Goal: Information Seeking & Learning: Compare options

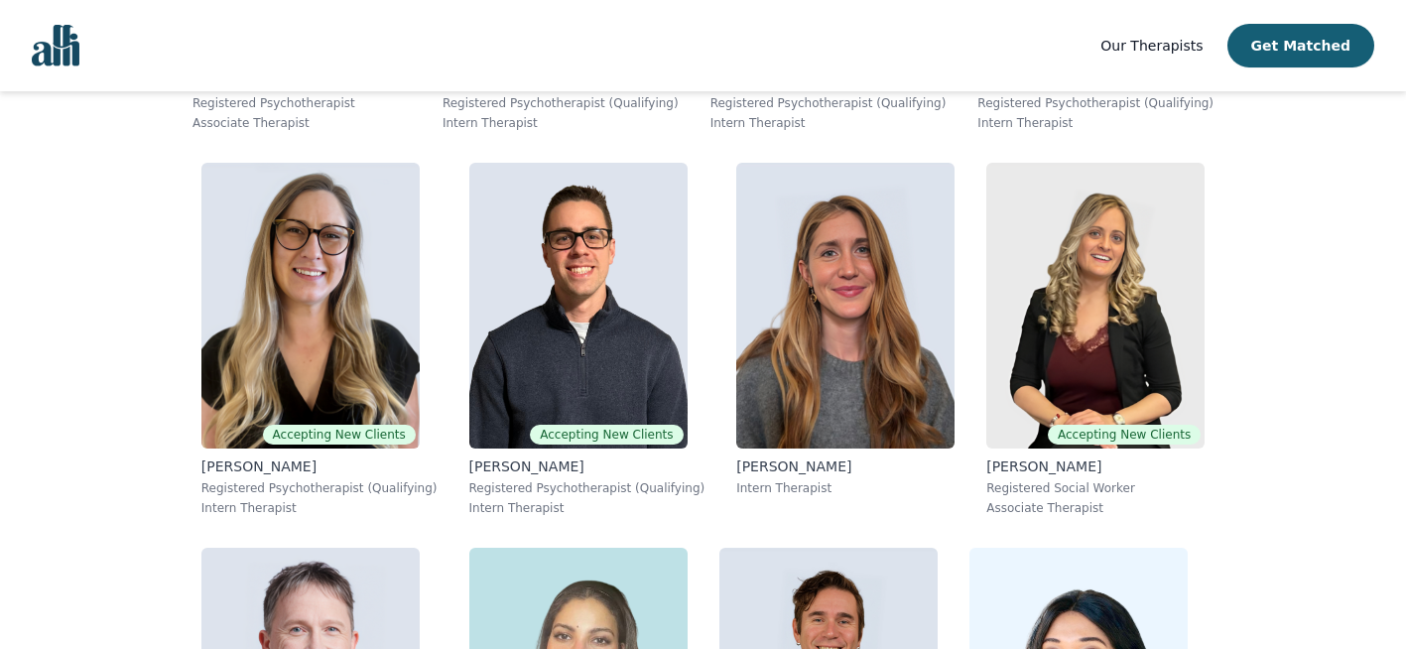
scroll to position [6916, 0]
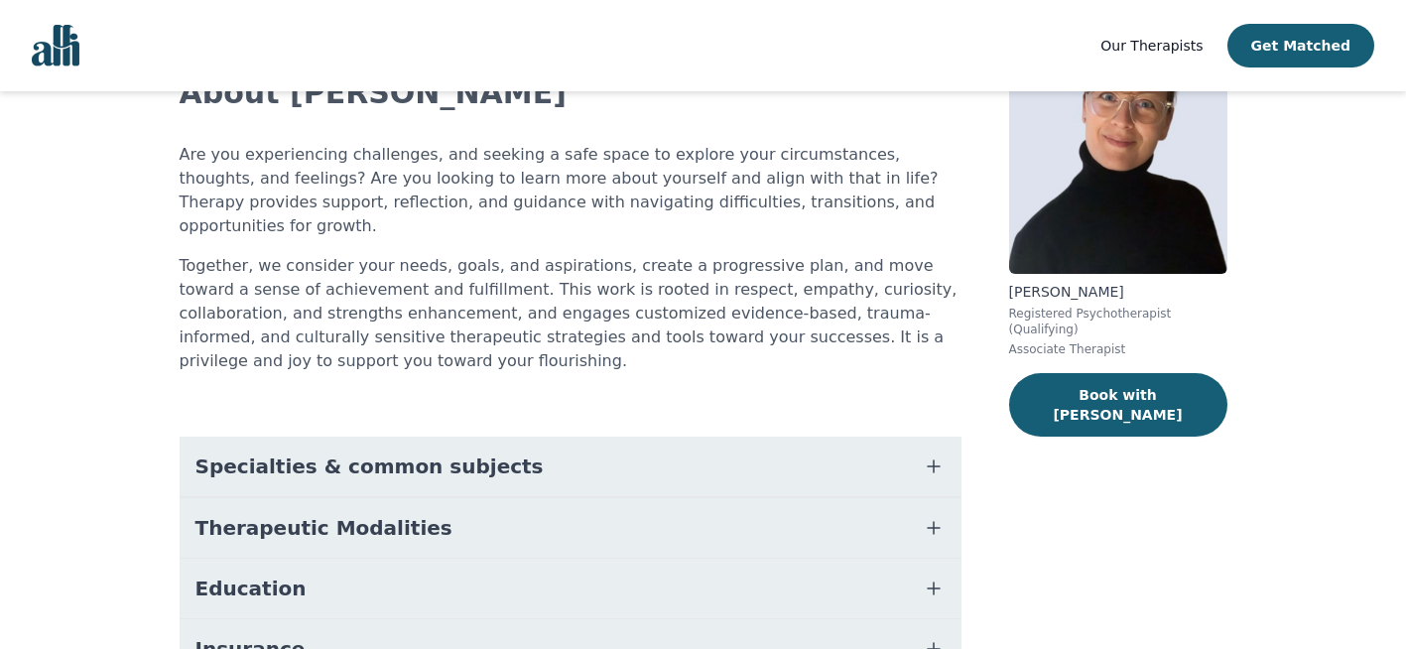
scroll to position [152, 0]
click at [941, 453] on icon "button" at bounding box center [934, 465] width 24 height 24
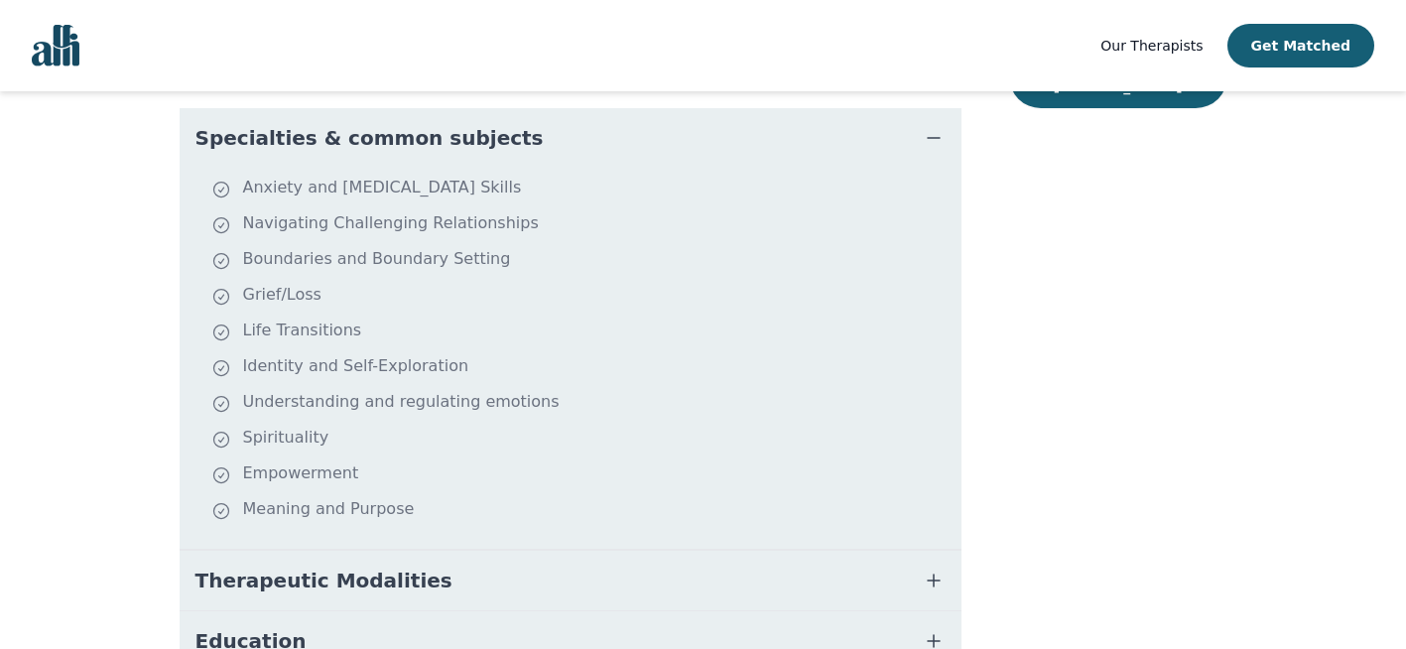
scroll to position [481, 0]
click at [931, 567] on icon "button" at bounding box center [934, 579] width 24 height 24
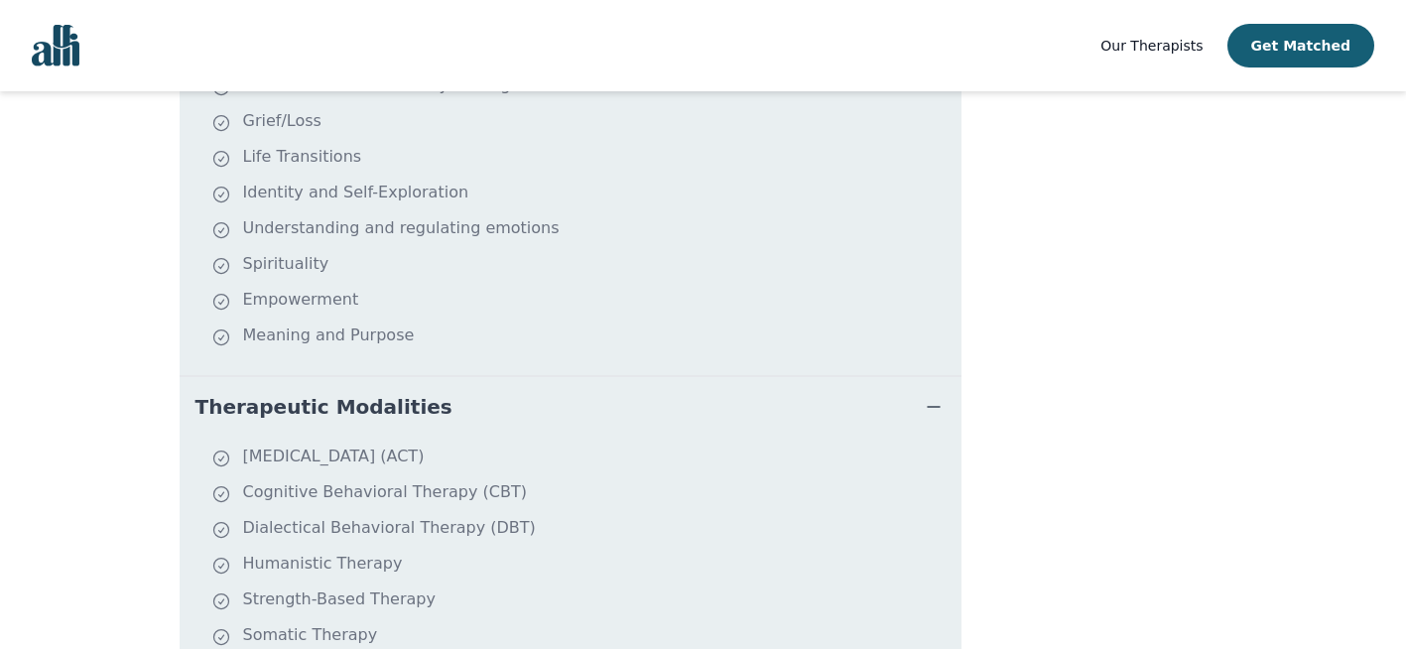
scroll to position [656, 0]
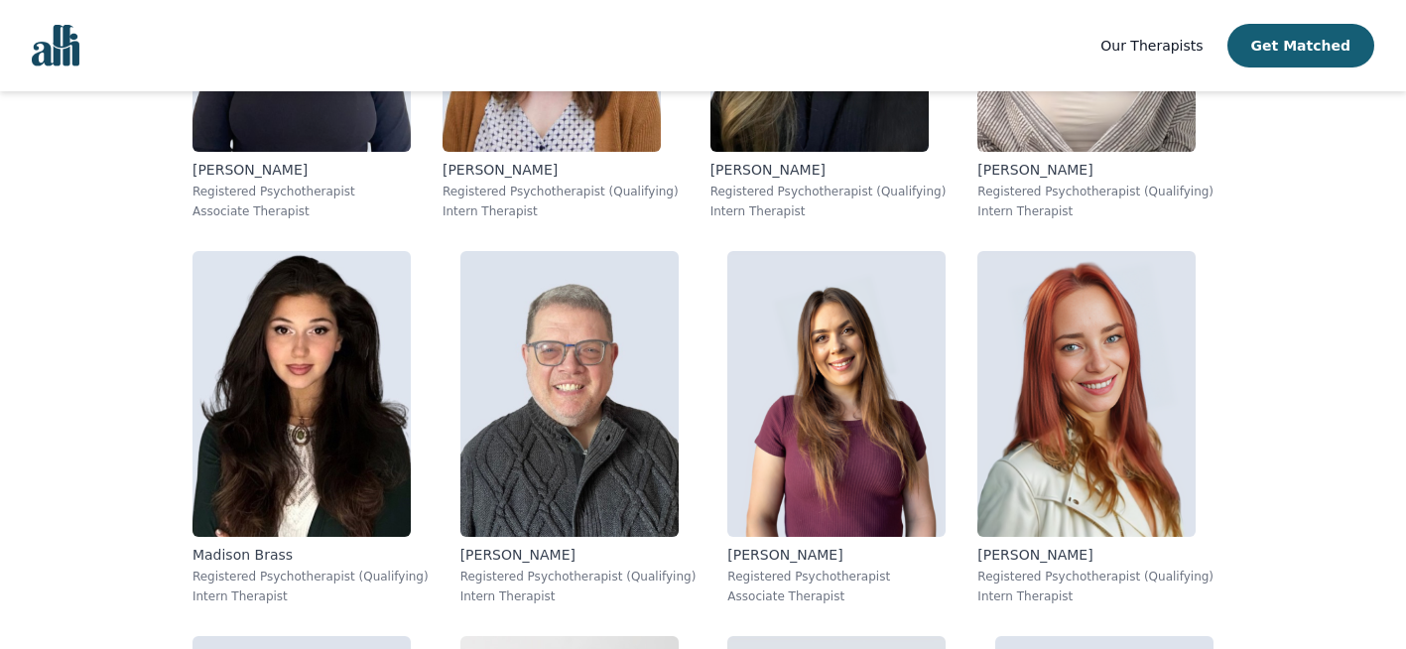
scroll to position [2209, 0]
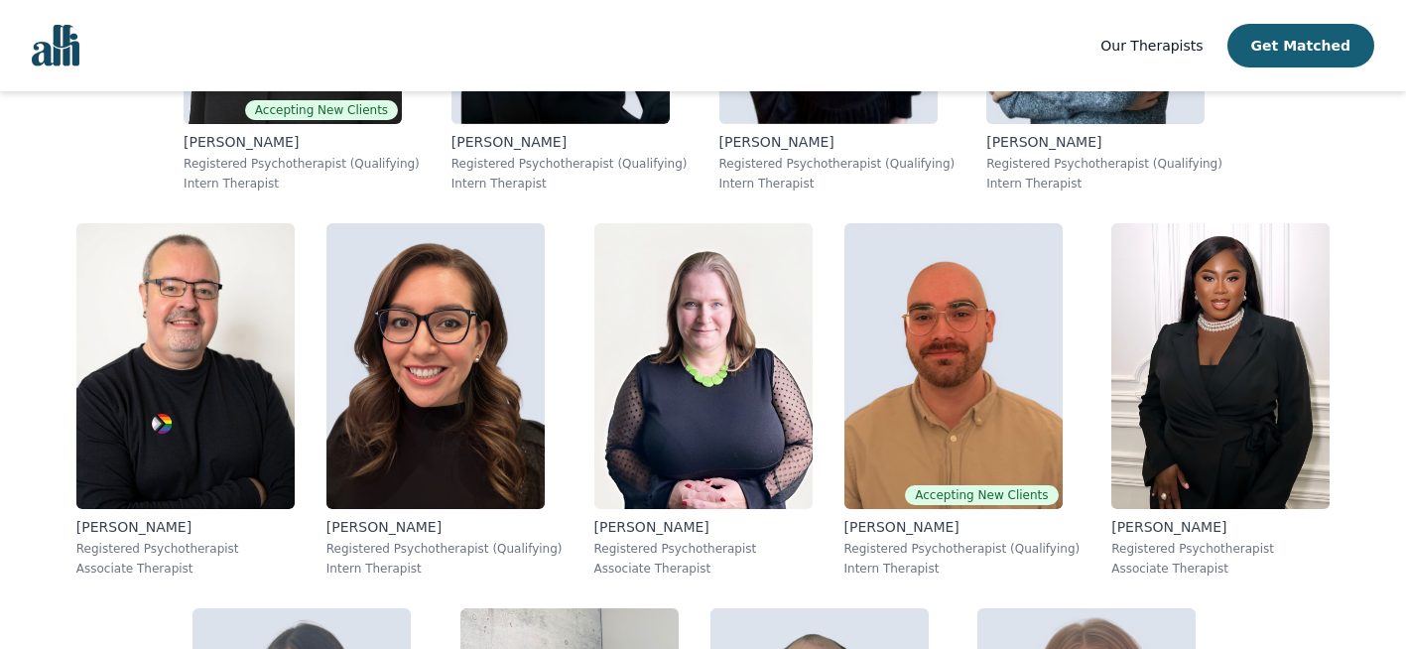
scroll to position [5791, 0]
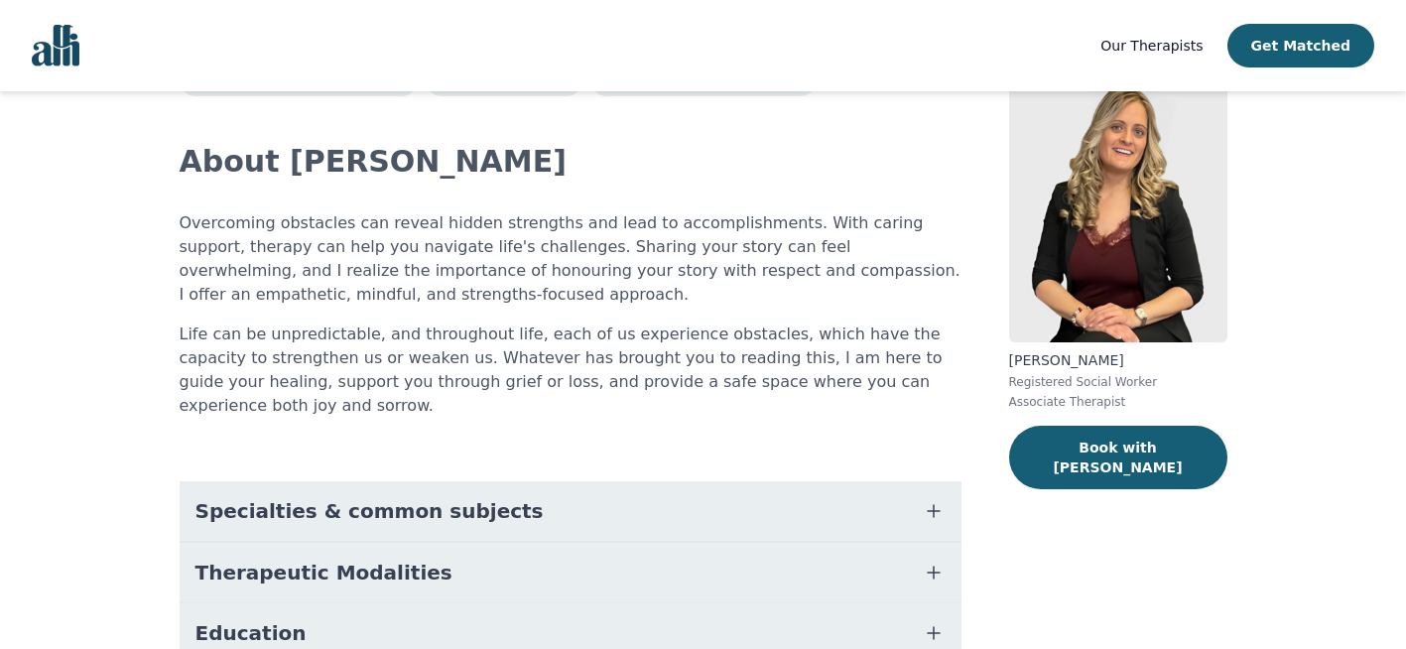
scroll to position [87, 0]
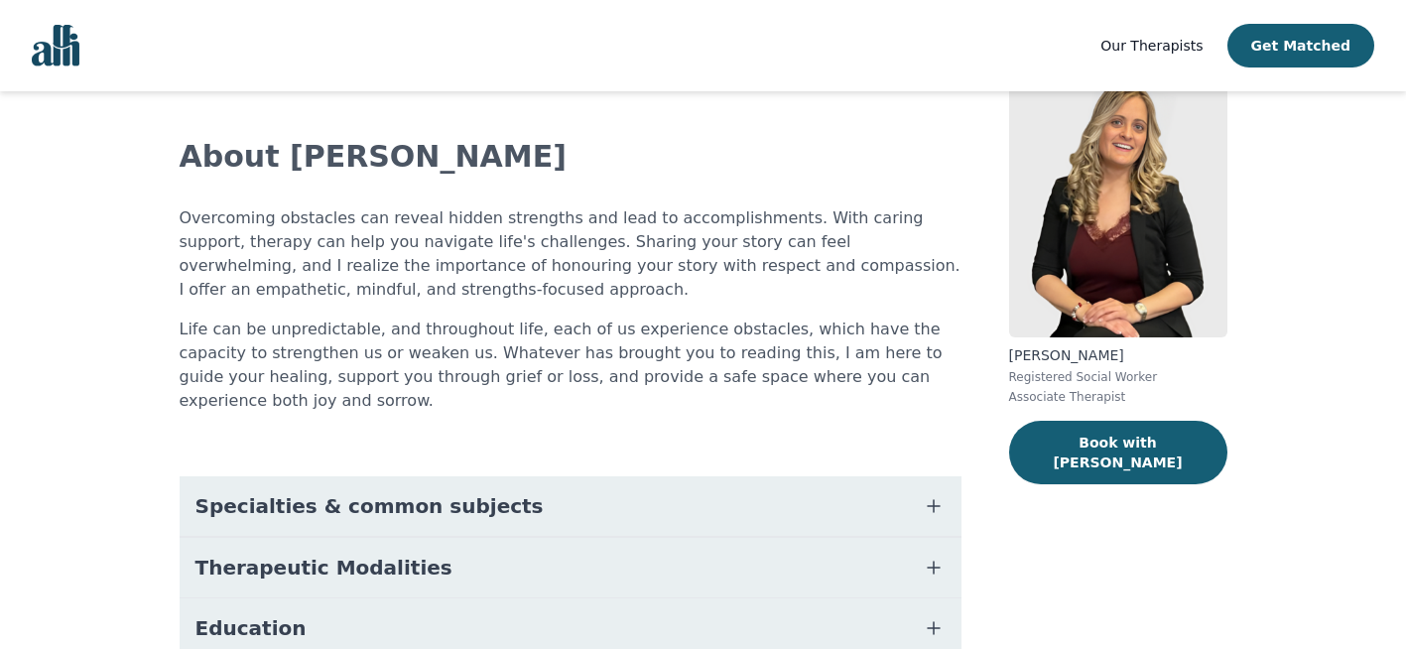
click at [934, 562] on icon "button" at bounding box center [934, 568] width 12 height 12
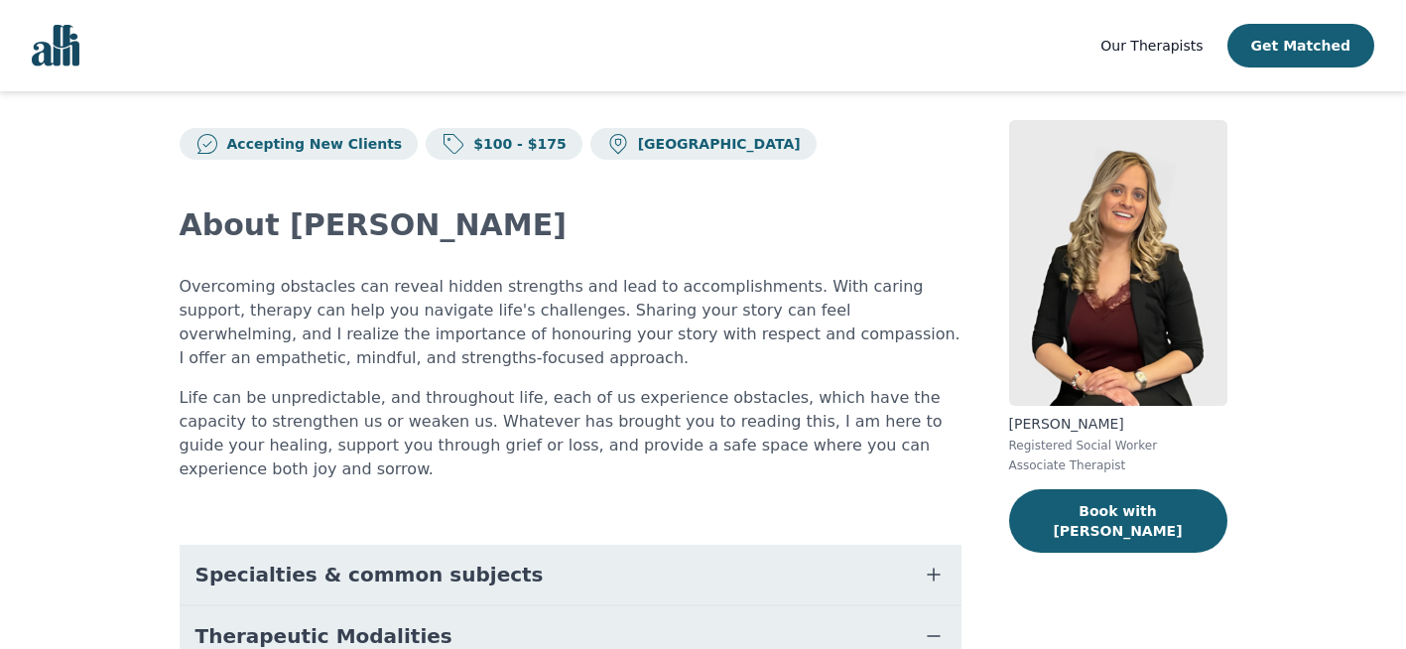
scroll to position [17, 0]
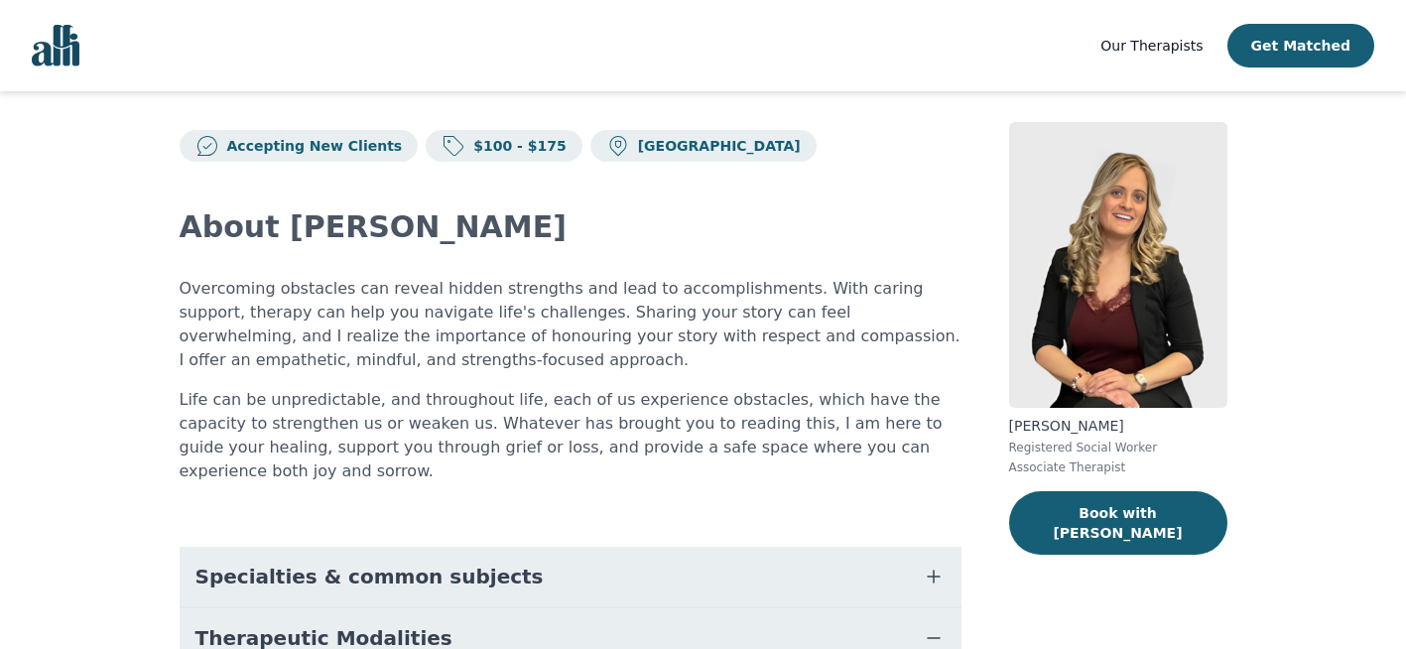
click at [926, 565] on icon "button" at bounding box center [934, 577] width 24 height 24
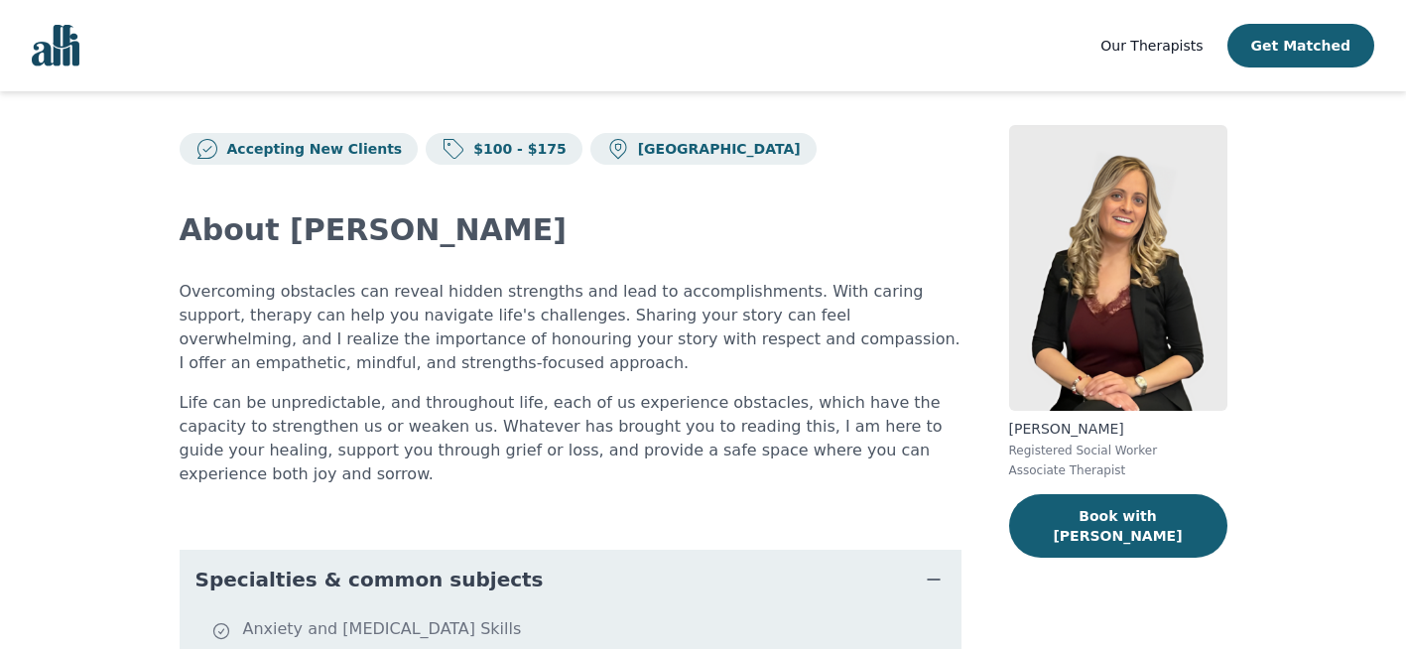
scroll to position [8, 0]
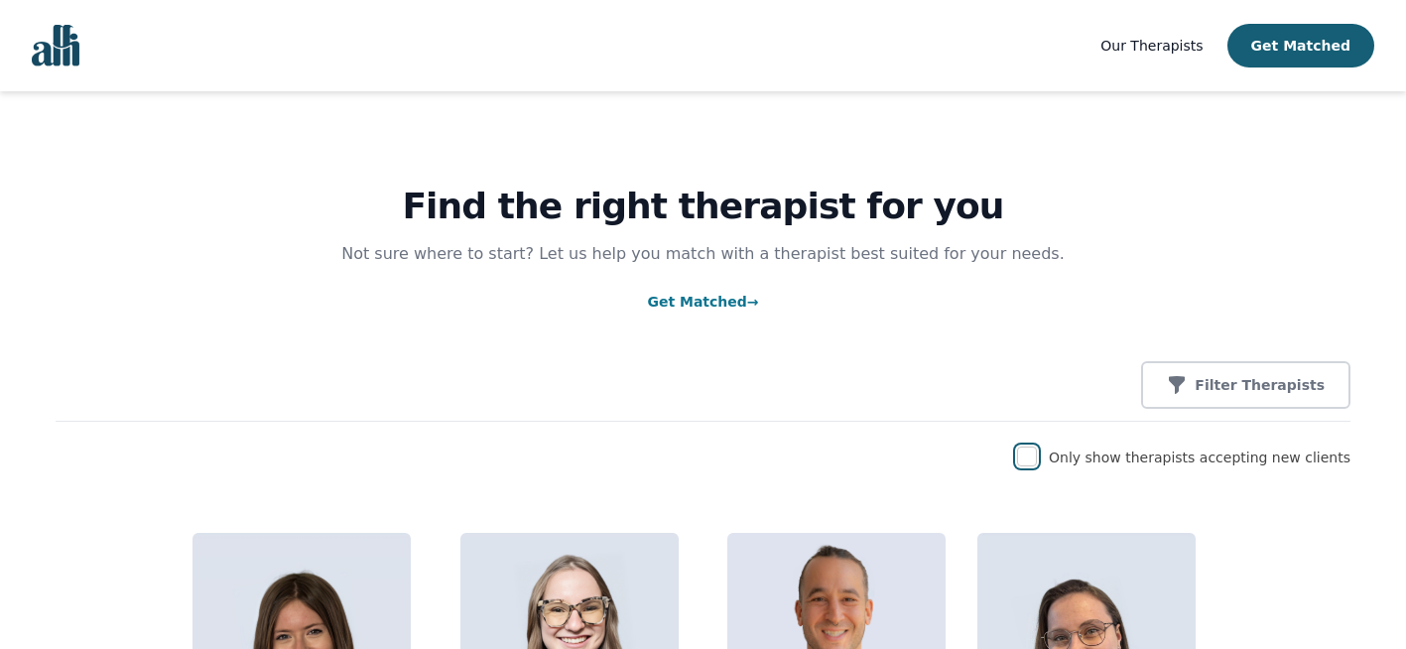
click at [1037, 447] on input "checkbox" at bounding box center [1027, 456] width 20 height 20
checkbox input "true"
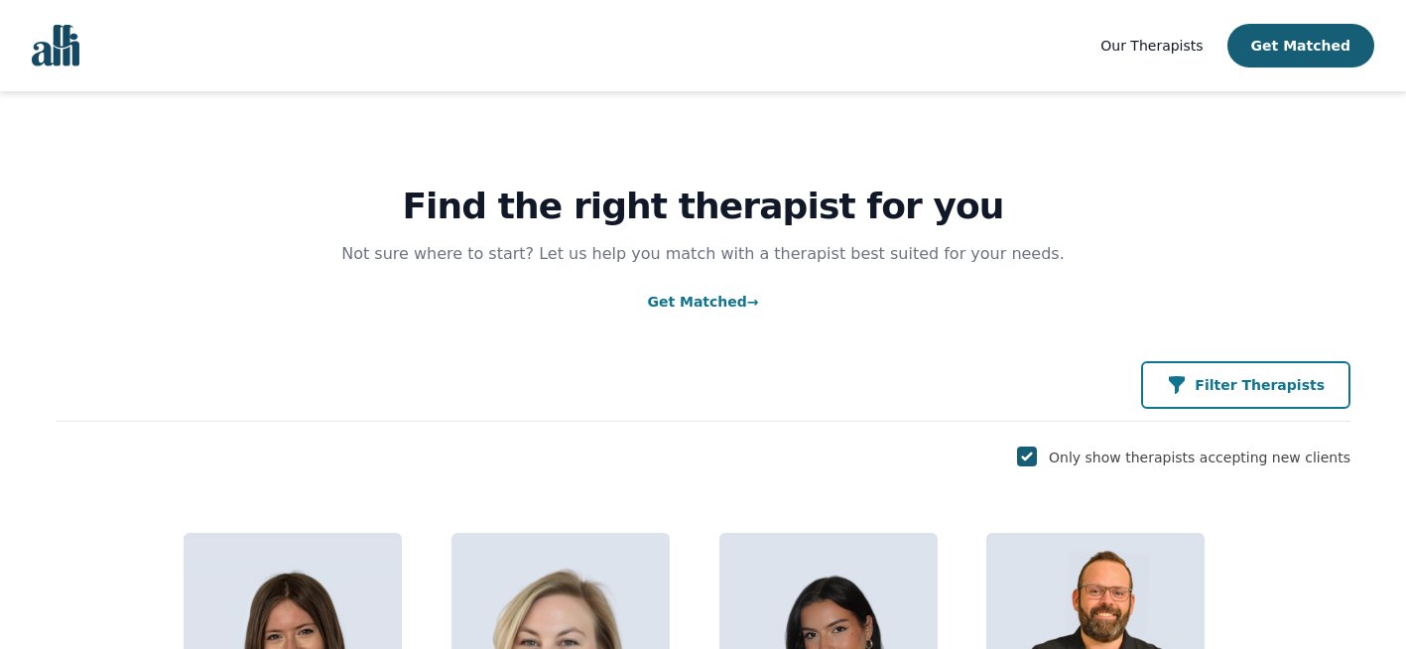
click at [1221, 386] on div "Filter Therapists" at bounding box center [1246, 385] width 158 height 20
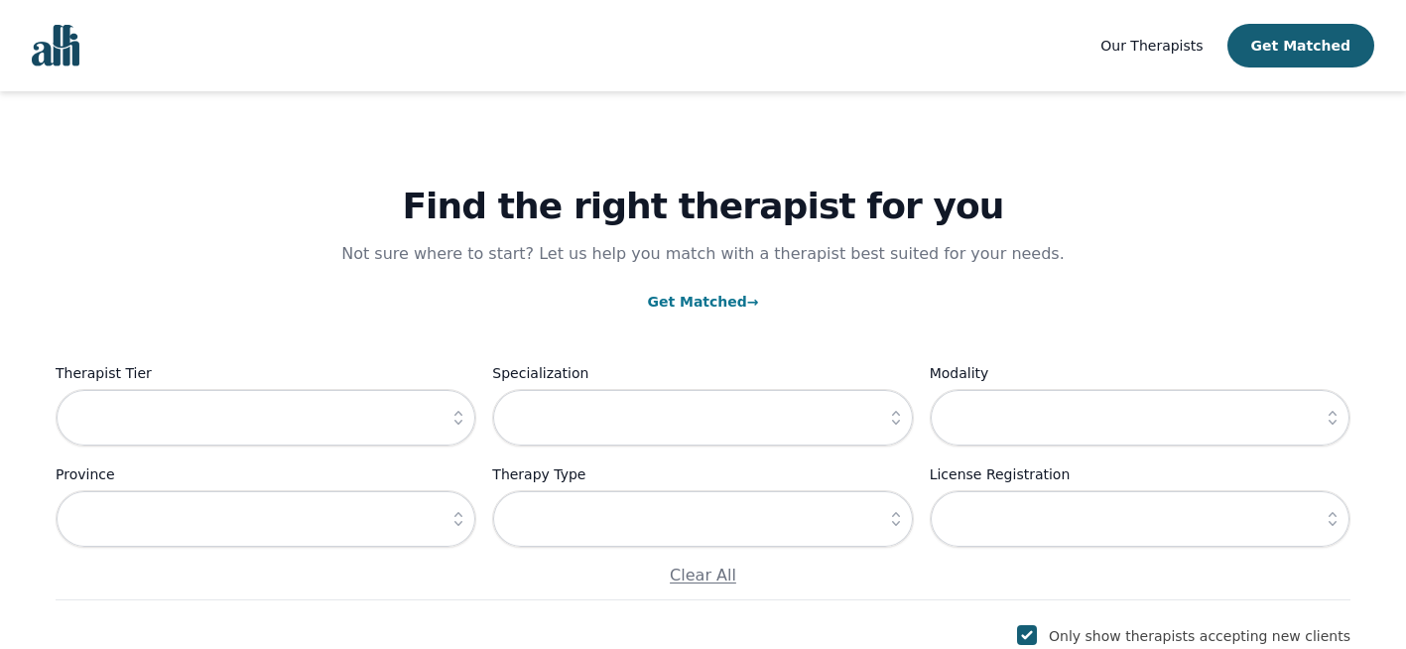
click at [454, 421] on icon "button" at bounding box center [458, 418] width 20 height 20
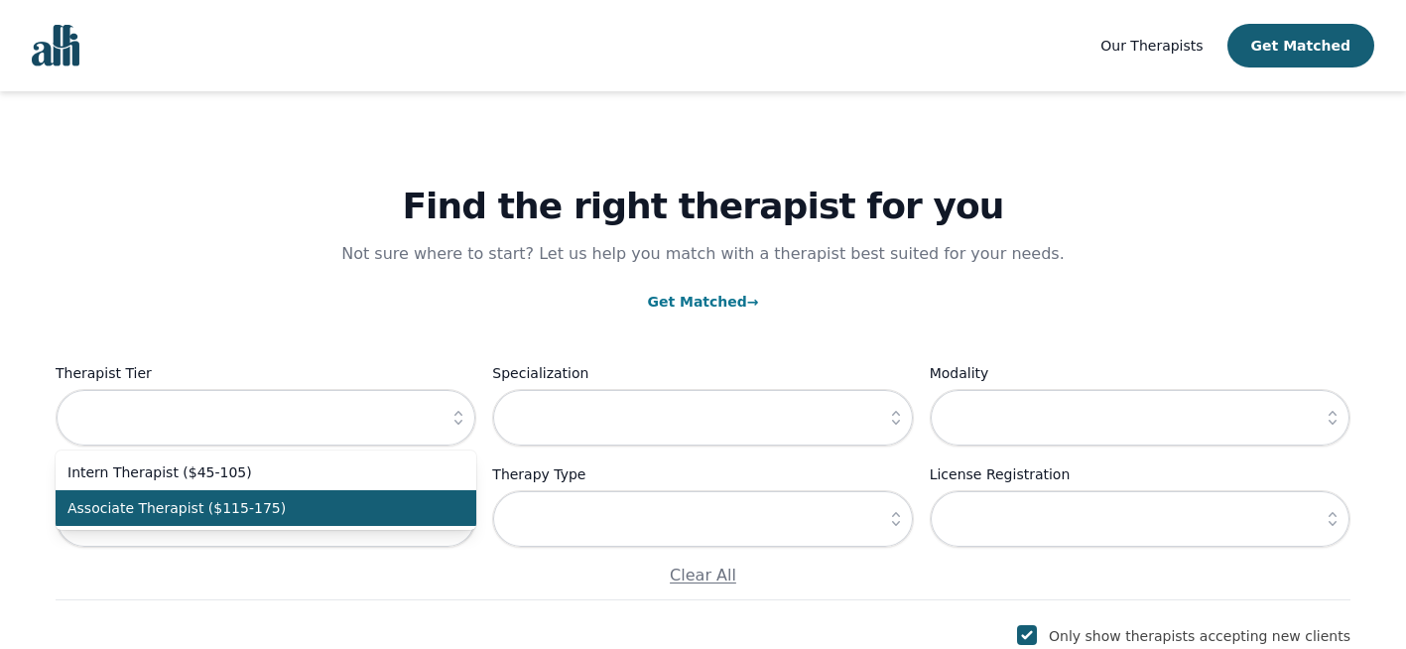
click at [378, 509] on span "Associate Therapist ($115-175)" at bounding box center [253, 508] width 373 height 20
type input "Associate Therapist ($115-175)"
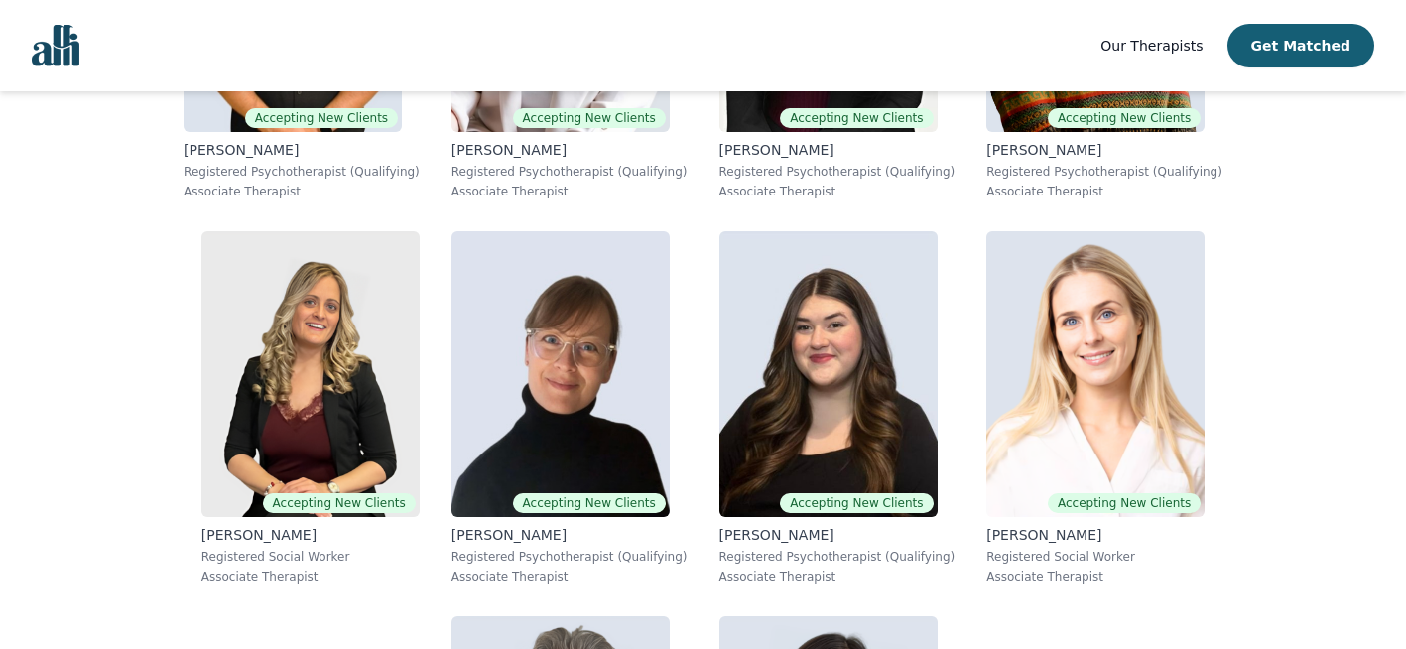
scroll to position [913, 0]
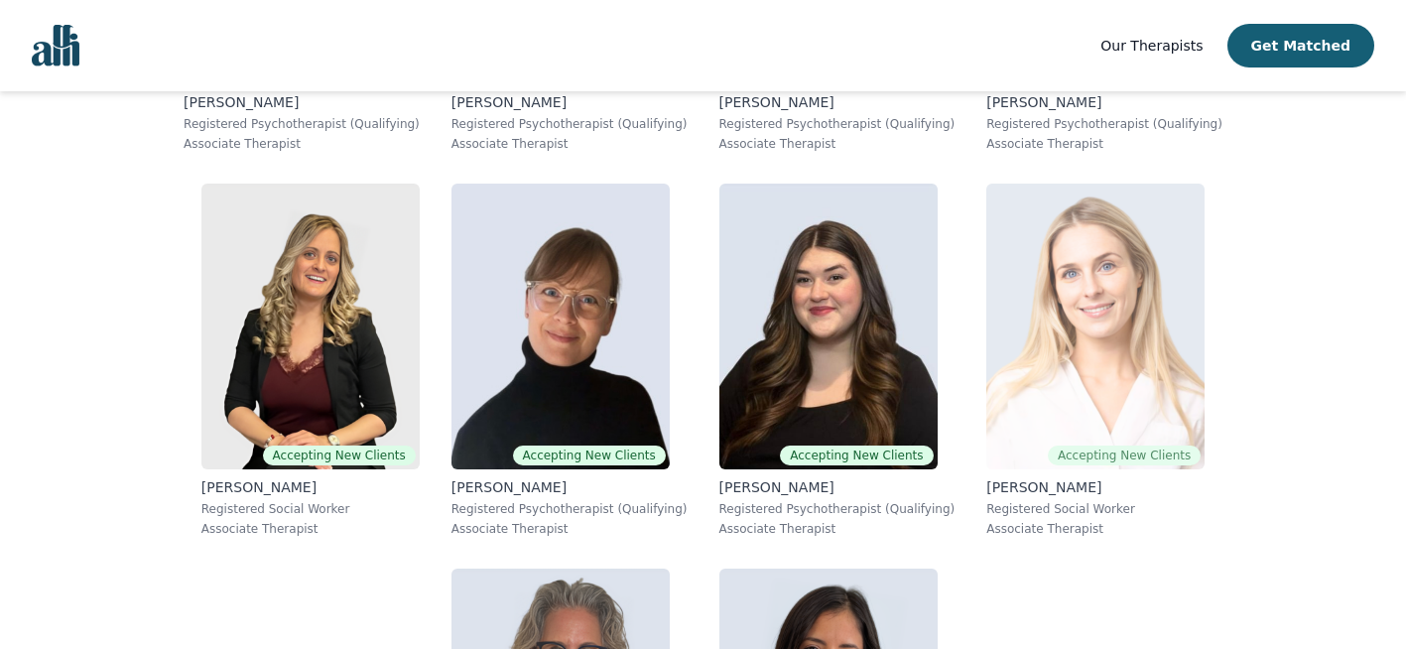
click at [986, 405] on img at bounding box center [1095, 327] width 218 height 286
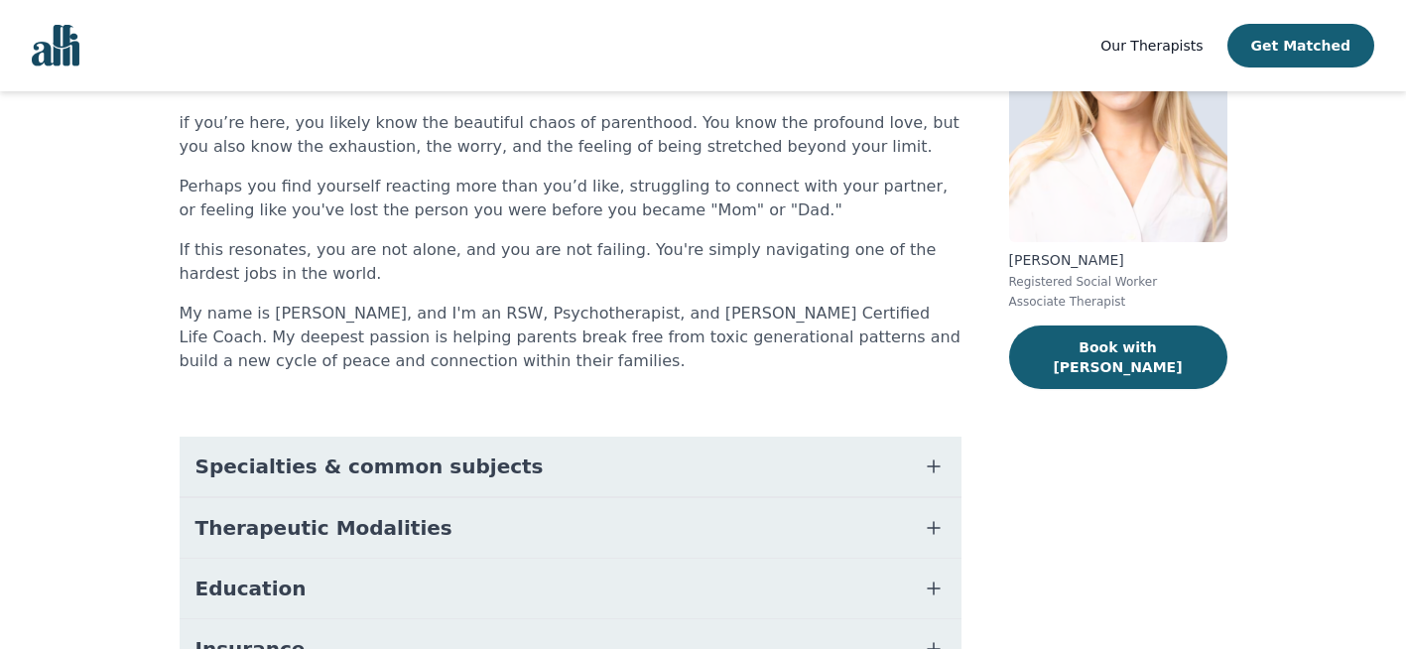
scroll to position [199, 0]
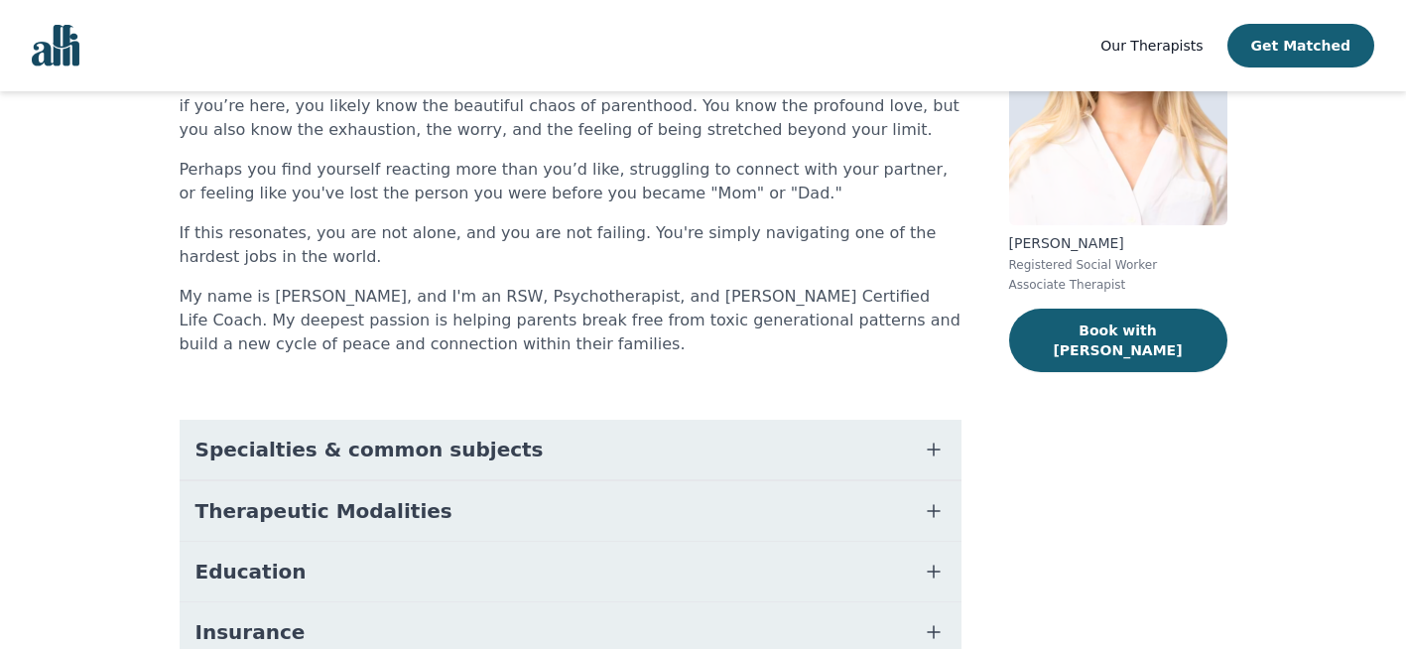
click at [929, 507] on icon "button" at bounding box center [934, 511] width 24 height 24
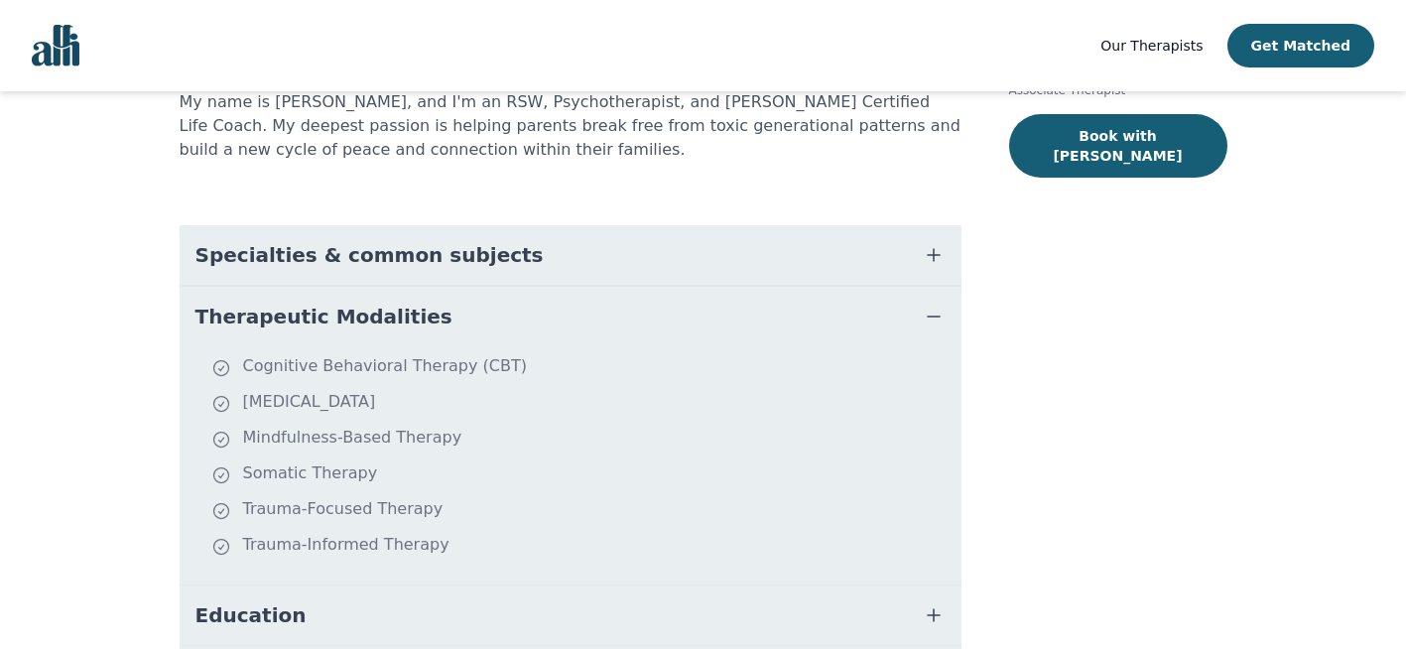
scroll to position [395, 0]
click at [940, 242] on icon "button" at bounding box center [934, 254] width 24 height 24
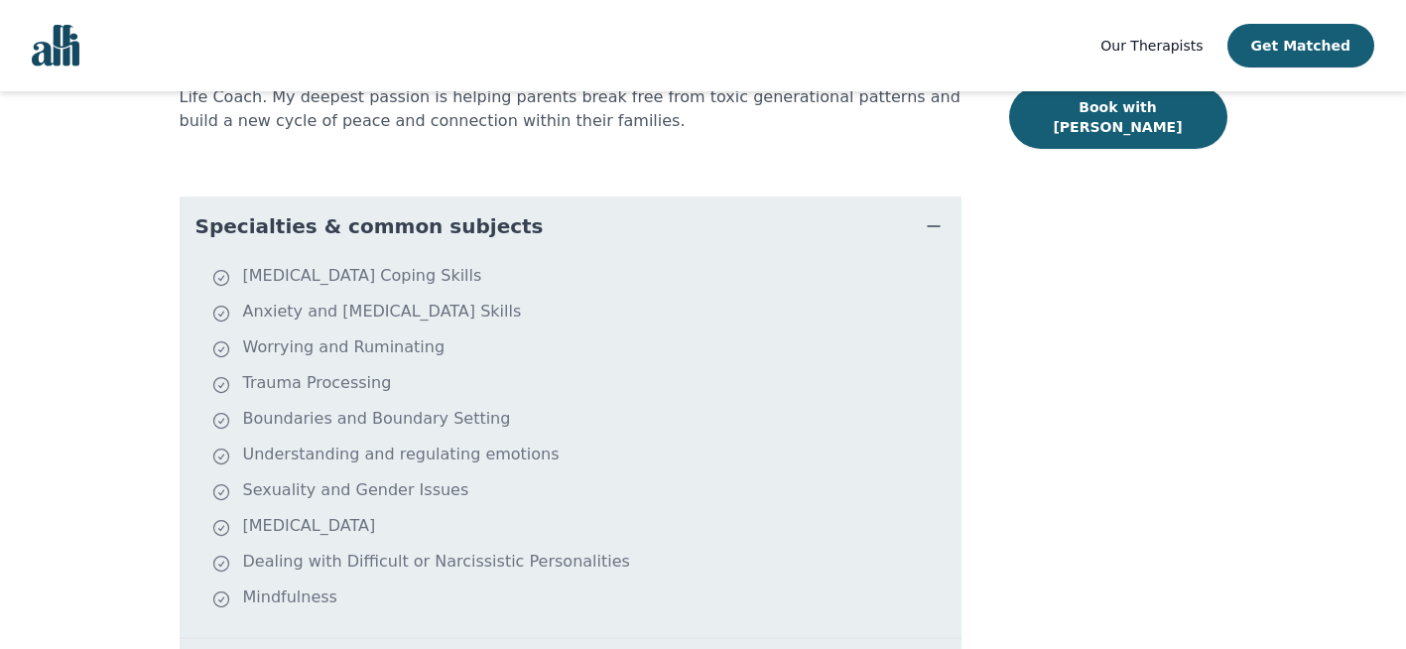
scroll to position [424, 0]
click at [856, 386] on li "Trauma Processing" at bounding box center [582, 384] width 742 height 28
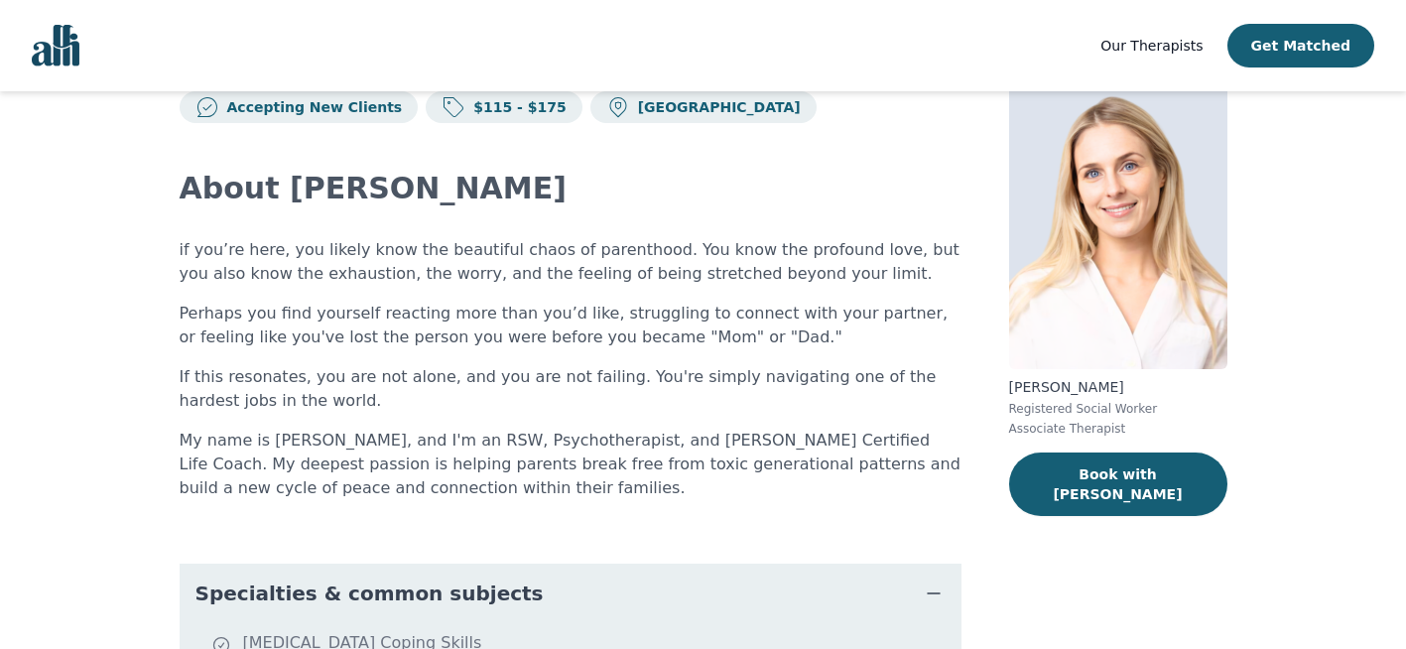
scroll to position [55, 0]
drag, startPoint x: 1113, startPoint y: 390, endPoint x: 995, endPoint y: 388, distance: 118.1
copy p "[PERSON_NAME]"
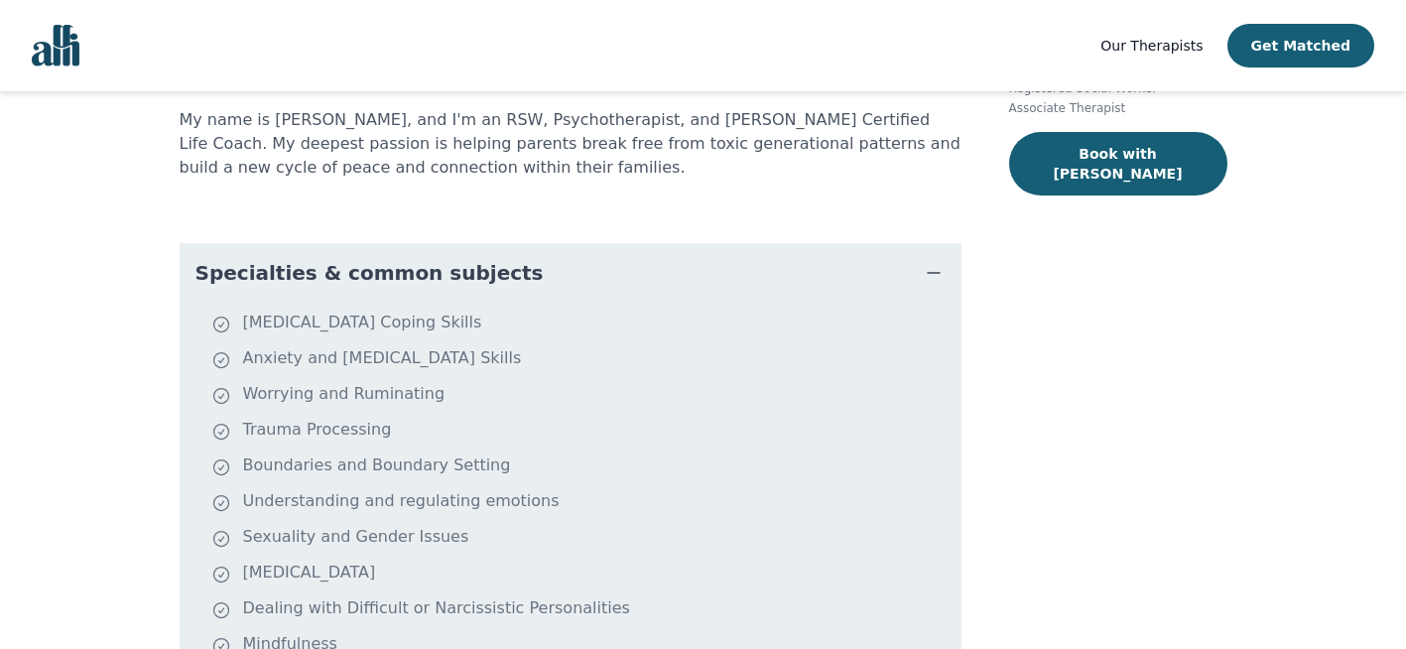
scroll to position [0, 0]
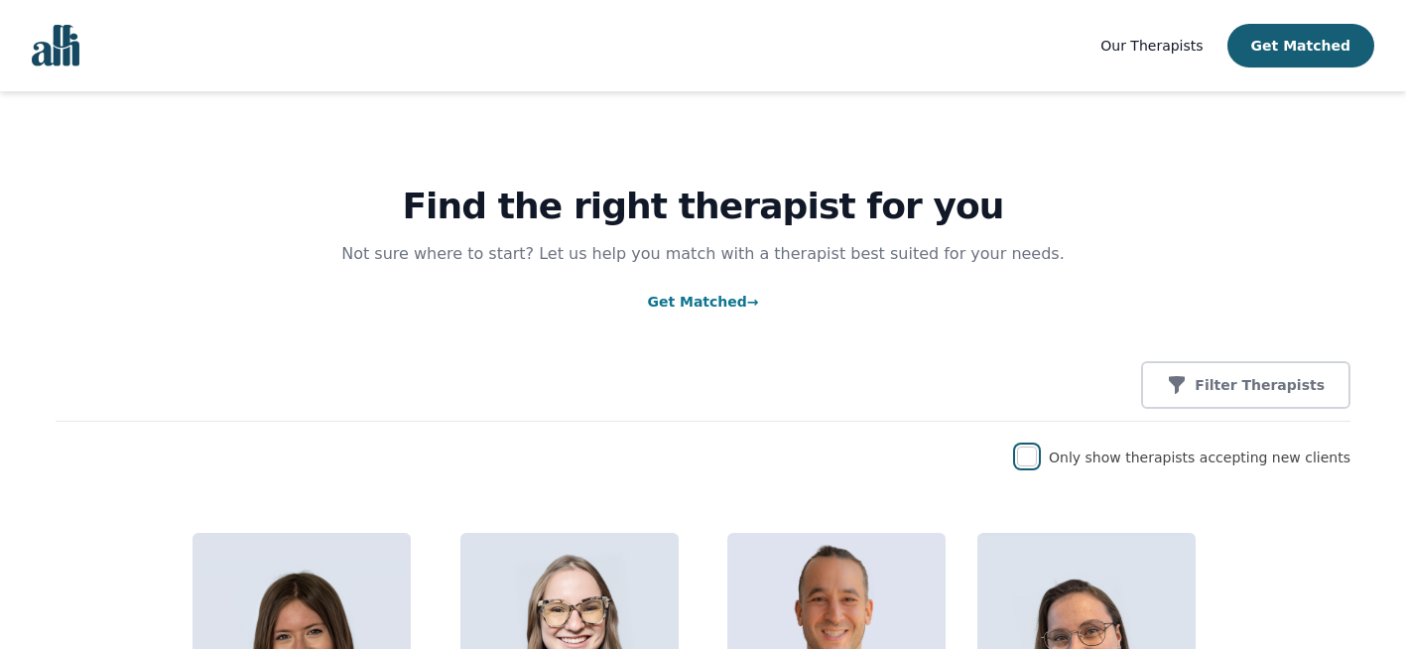
click at [1037, 457] on input "checkbox" at bounding box center [1027, 456] width 20 height 20
checkbox input "true"
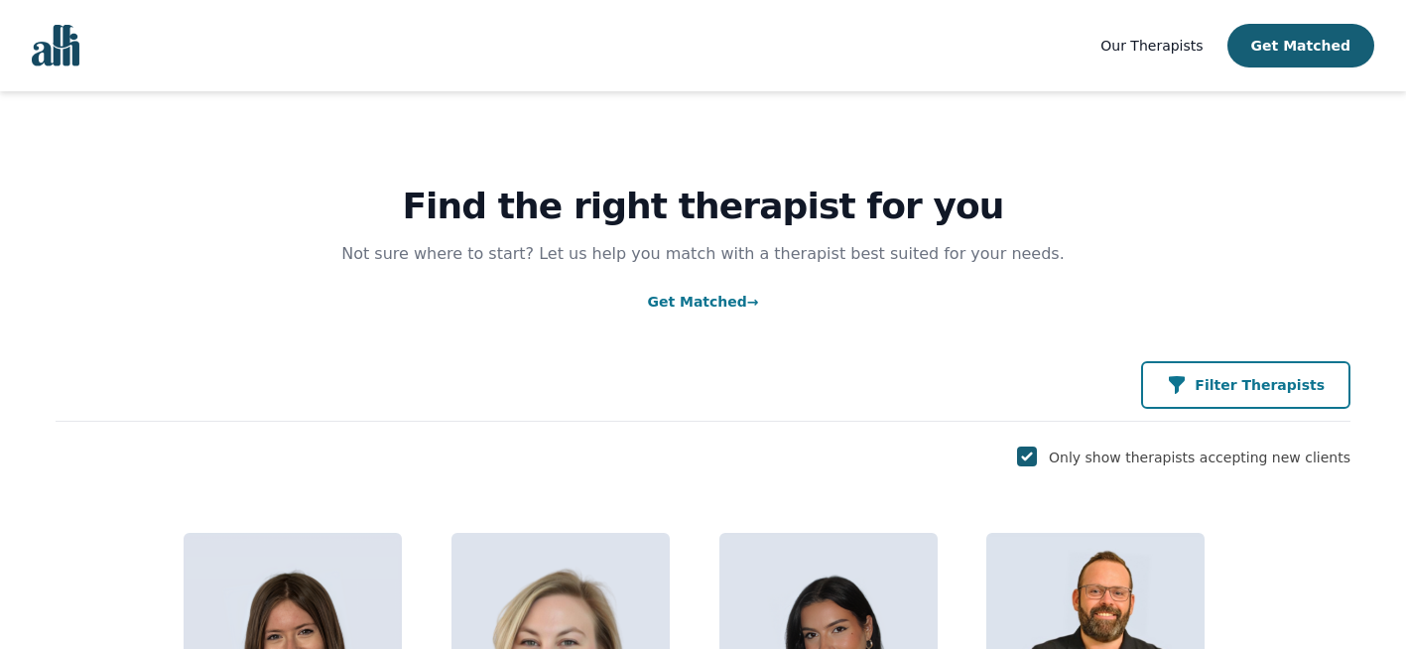
click at [1268, 393] on p "Filter Therapists" at bounding box center [1260, 385] width 130 height 20
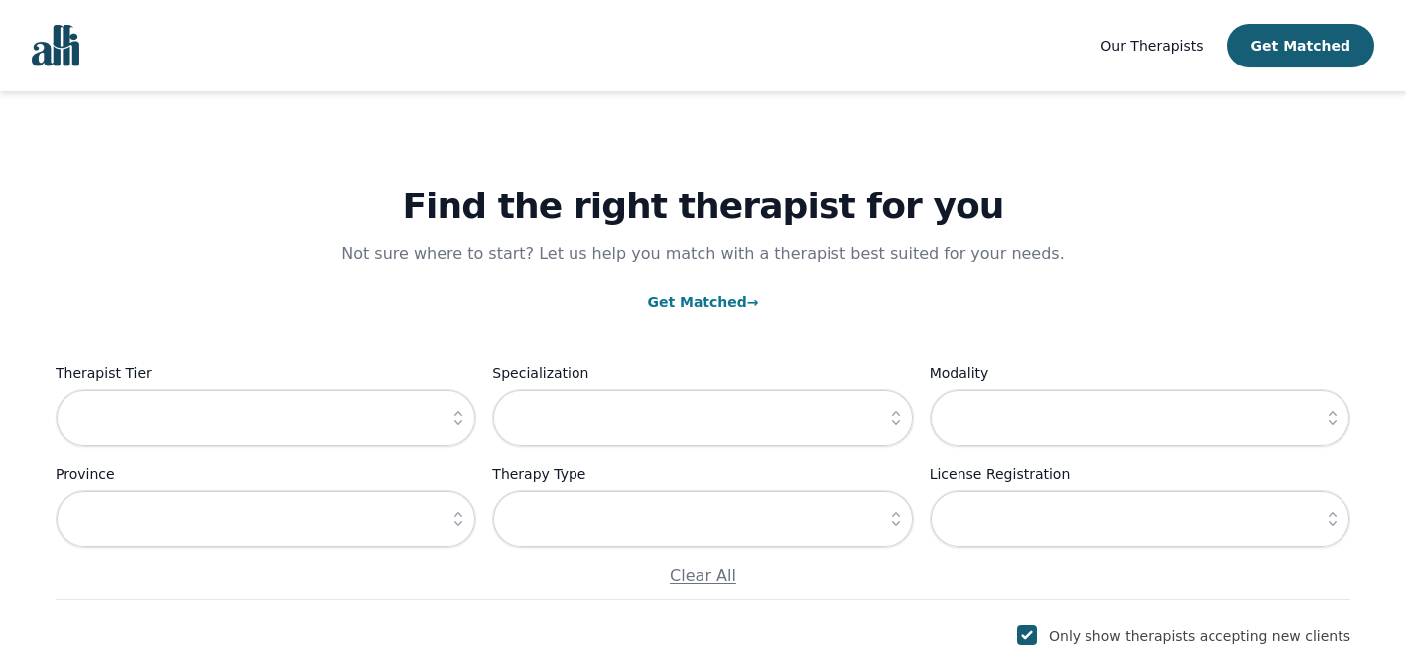
click at [467, 424] on icon "button" at bounding box center [458, 418] width 20 height 20
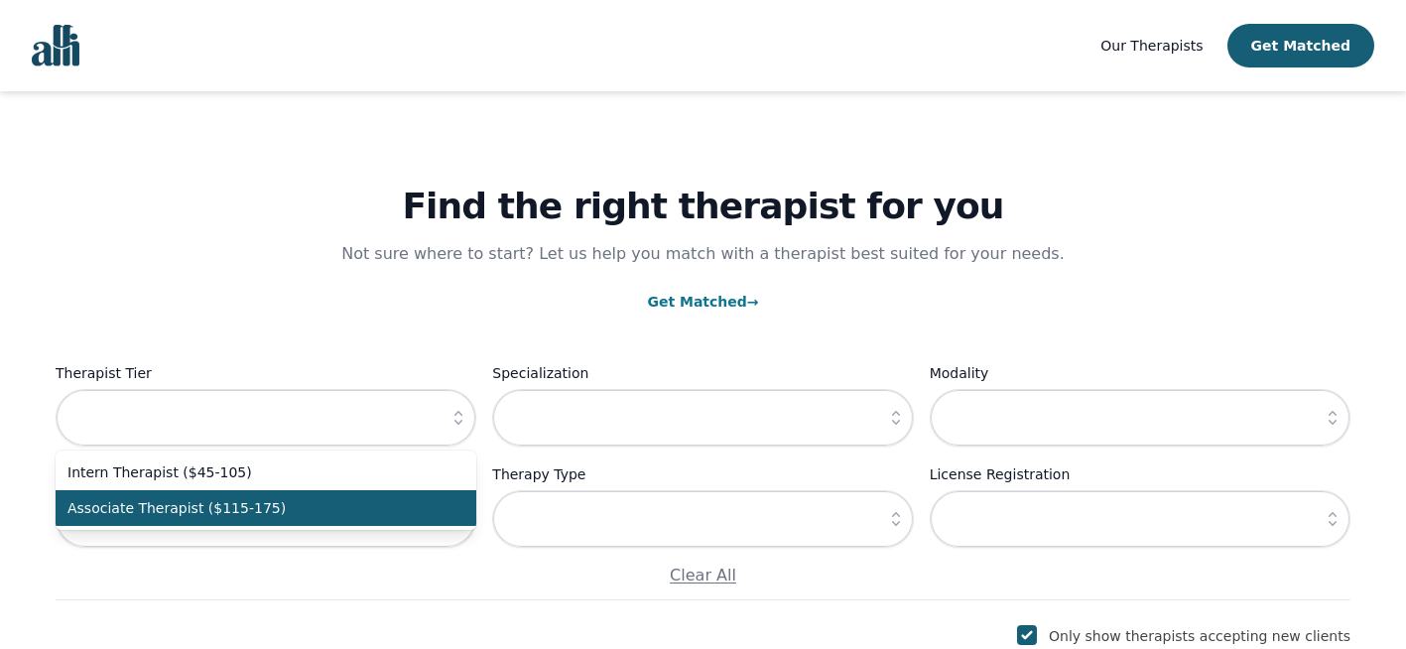
click at [360, 511] on span "Associate Therapist ($115-175)" at bounding box center [253, 508] width 373 height 20
type input "Associate Therapist ($115-175)"
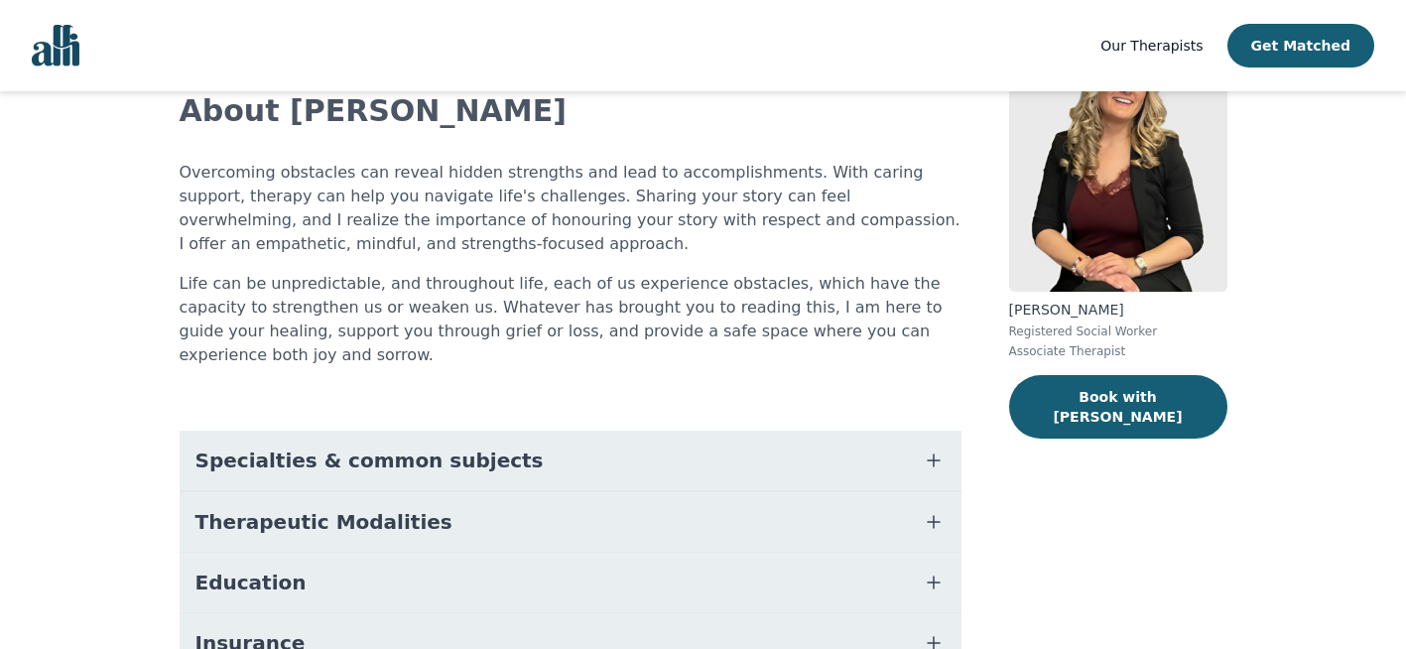
scroll to position [134, 0]
click at [933, 453] on icon "button" at bounding box center [934, 459] width 12 height 12
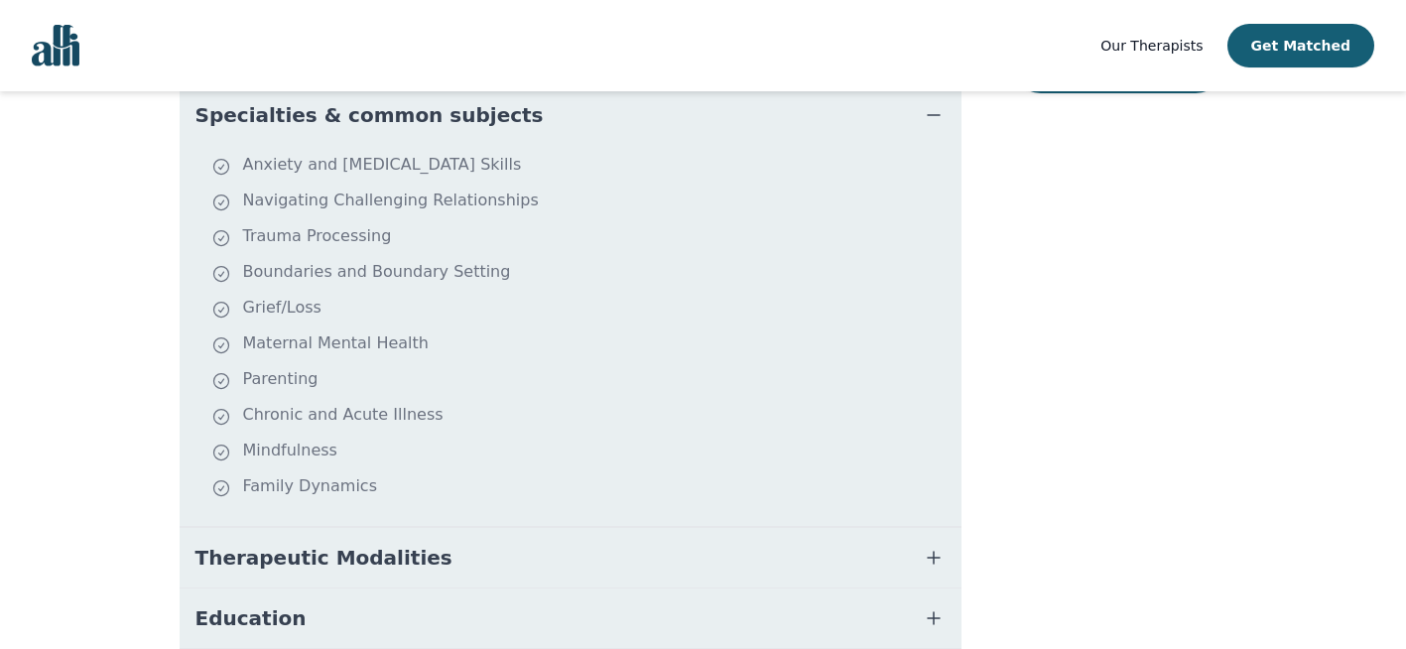
scroll to position [544, 0]
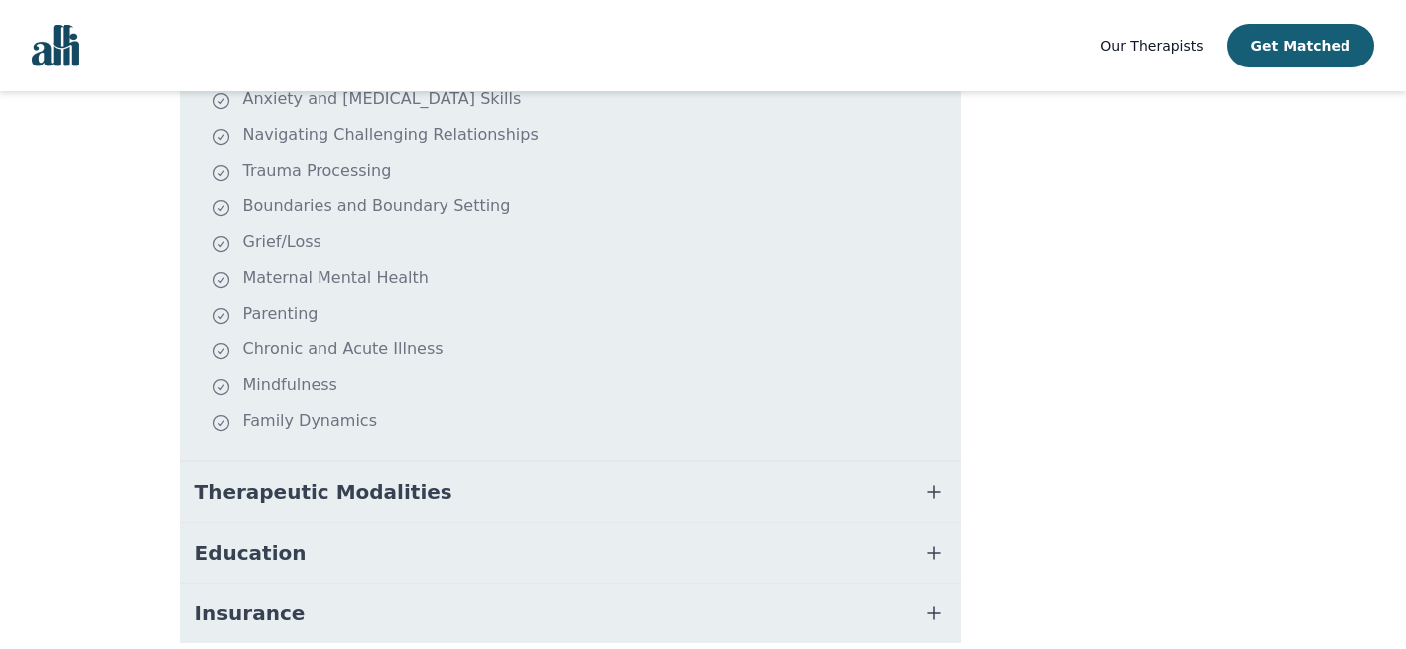
click at [926, 480] on icon "button" at bounding box center [934, 492] width 24 height 24
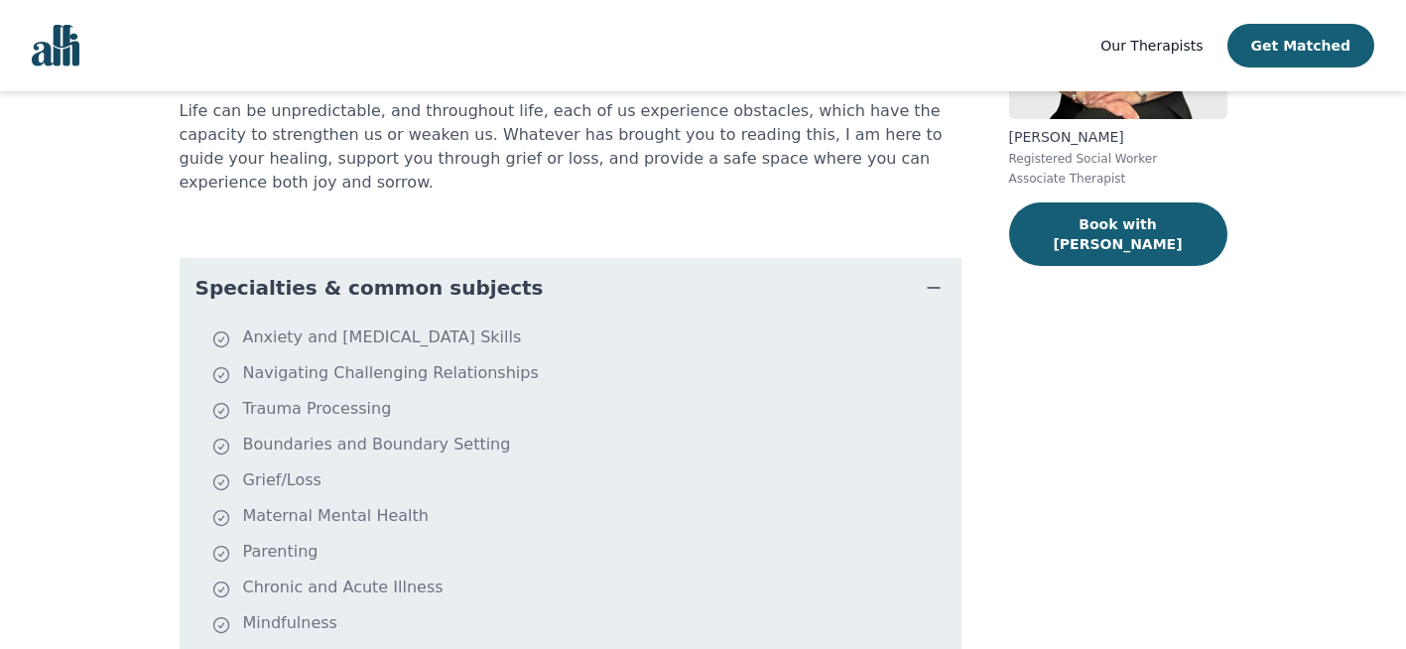
scroll to position [281, 0]
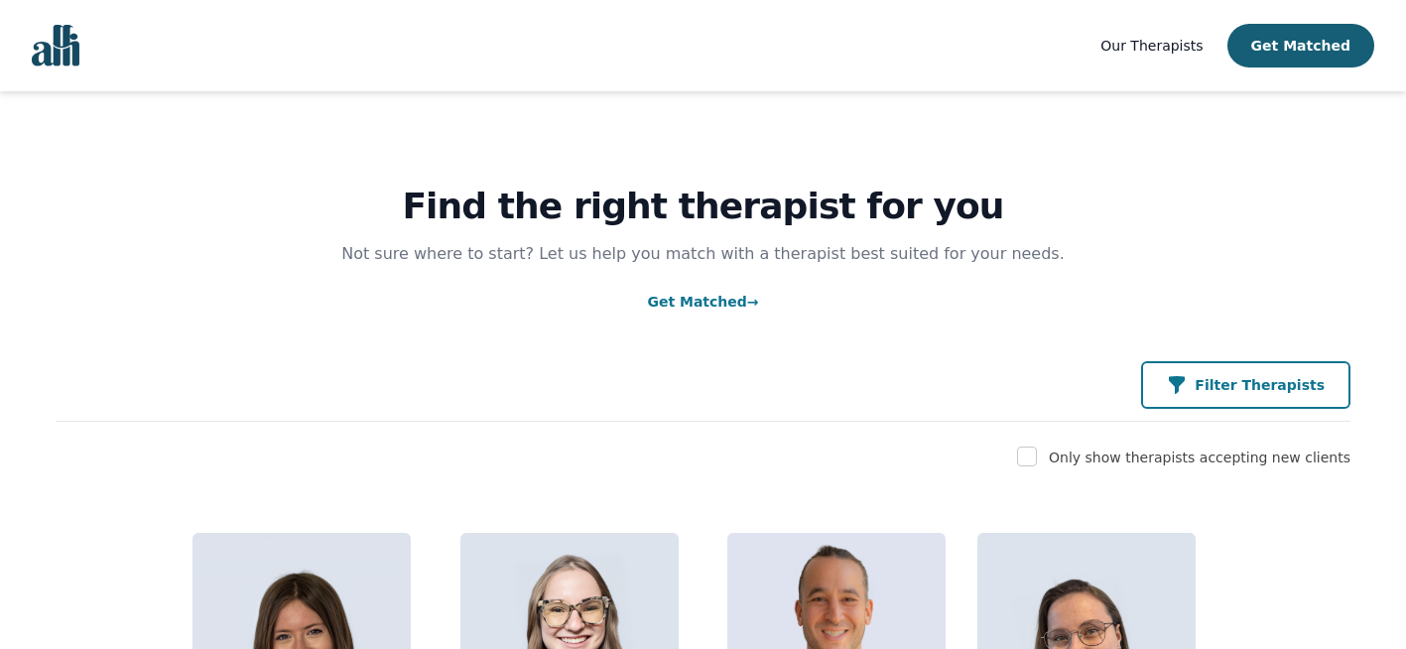
click at [1256, 407] on button "Filter Therapists" at bounding box center [1245, 385] width 209 height 48
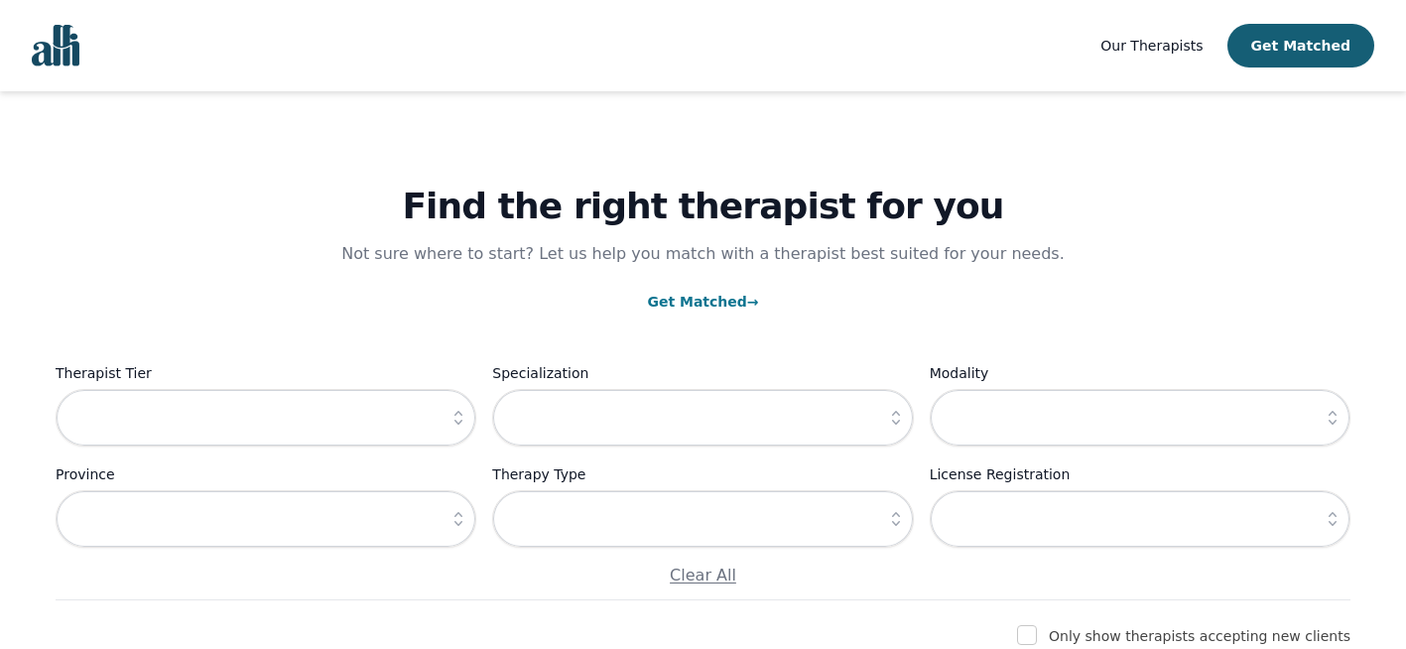
click at [459, 418] on icon "button" at bounding box center [458, 418] width 20 height 20
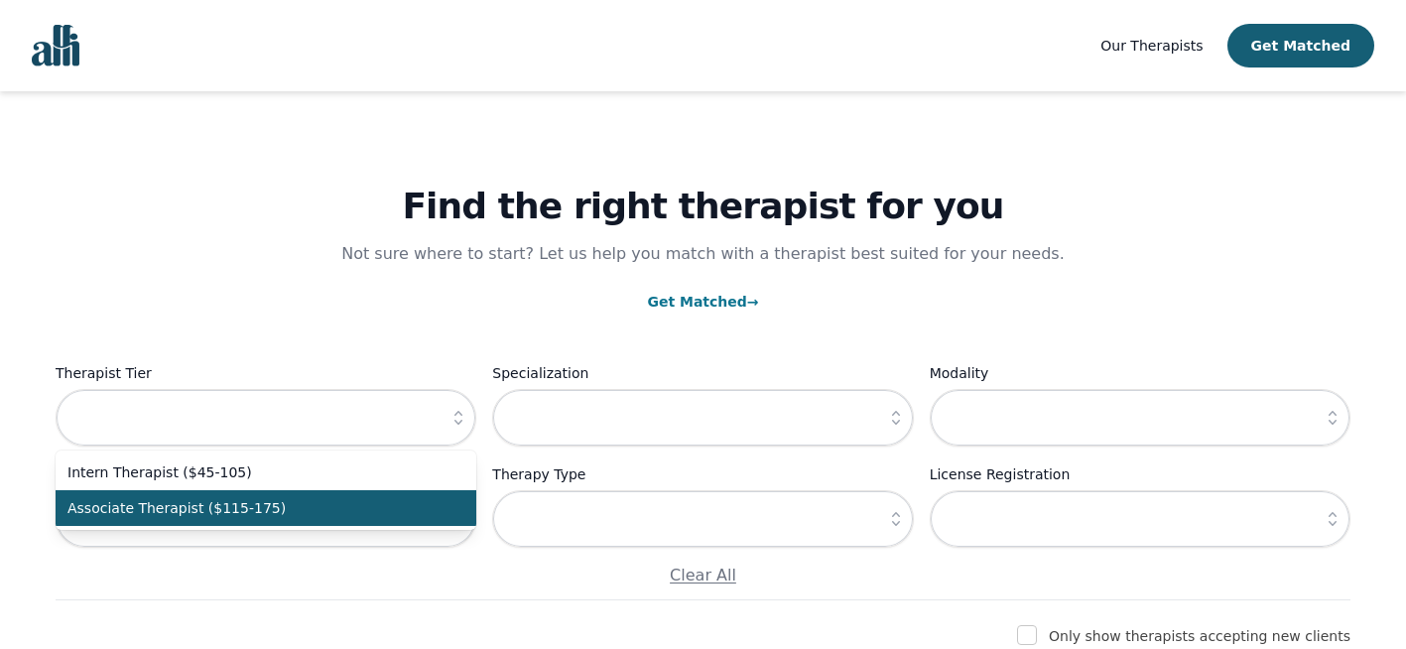
click at [389, 507] on span "Associate Therapist ($115-175)" at bounding box center [253, 508] width 373 height 20
type input "Associate Therapist ($115-175)"
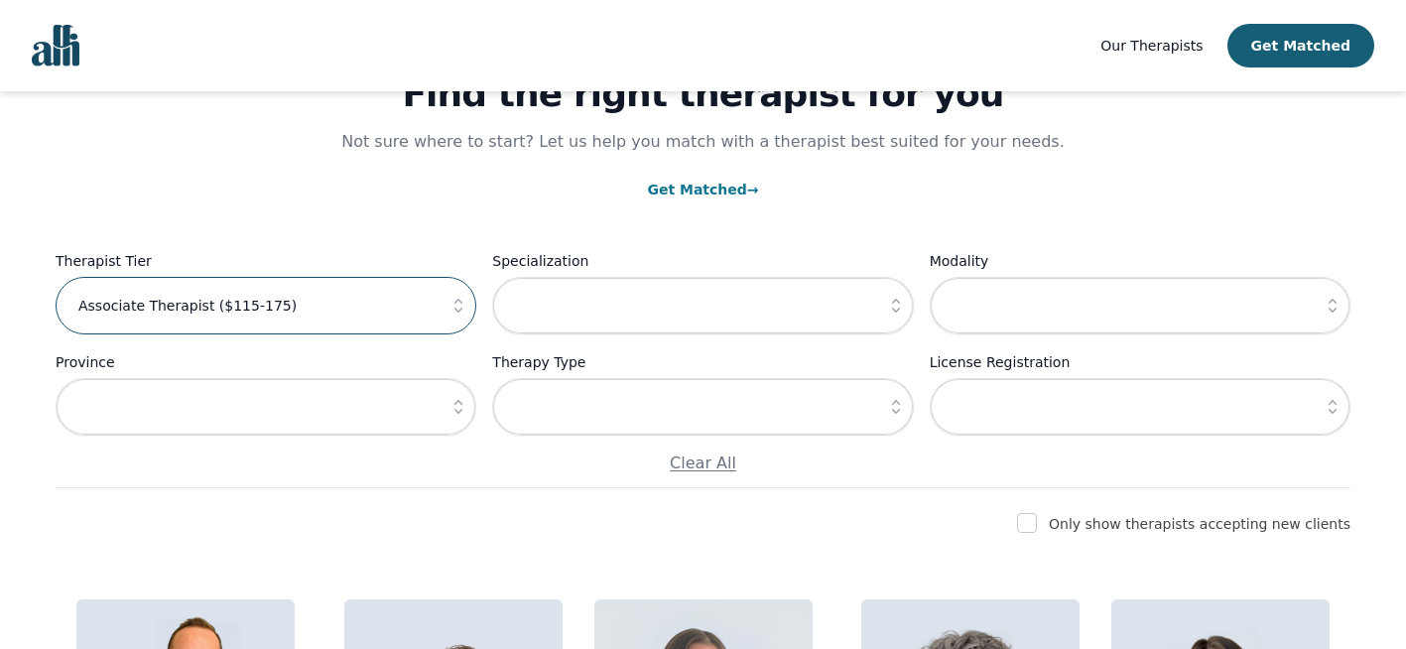
scroll to position [113, 0]
click at [1037, 519] on input "checkbox" at bounding box center [1027, 522] width 20 height 20
checkbox input "true"
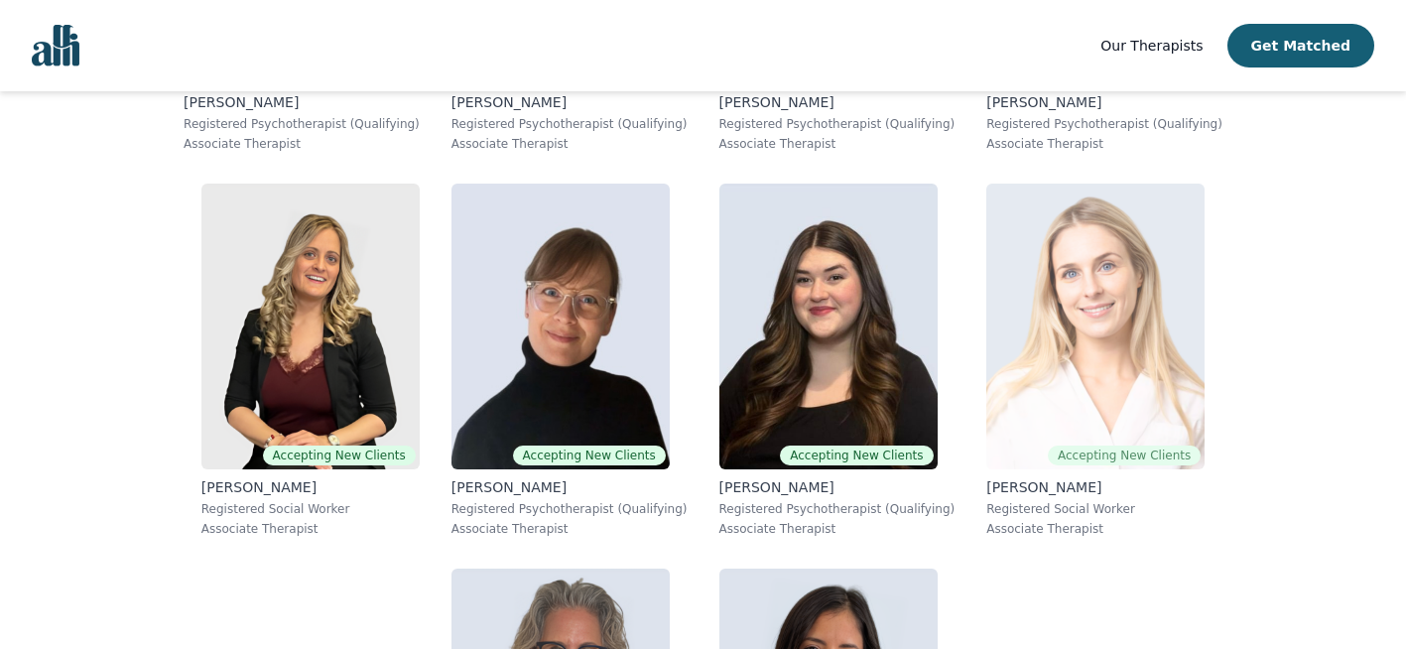
click at [986, 344] on img at bounding box center [1095, 327] width 218 height 286
